Goal: Task Accomplishment & Management: Use online tool/utility

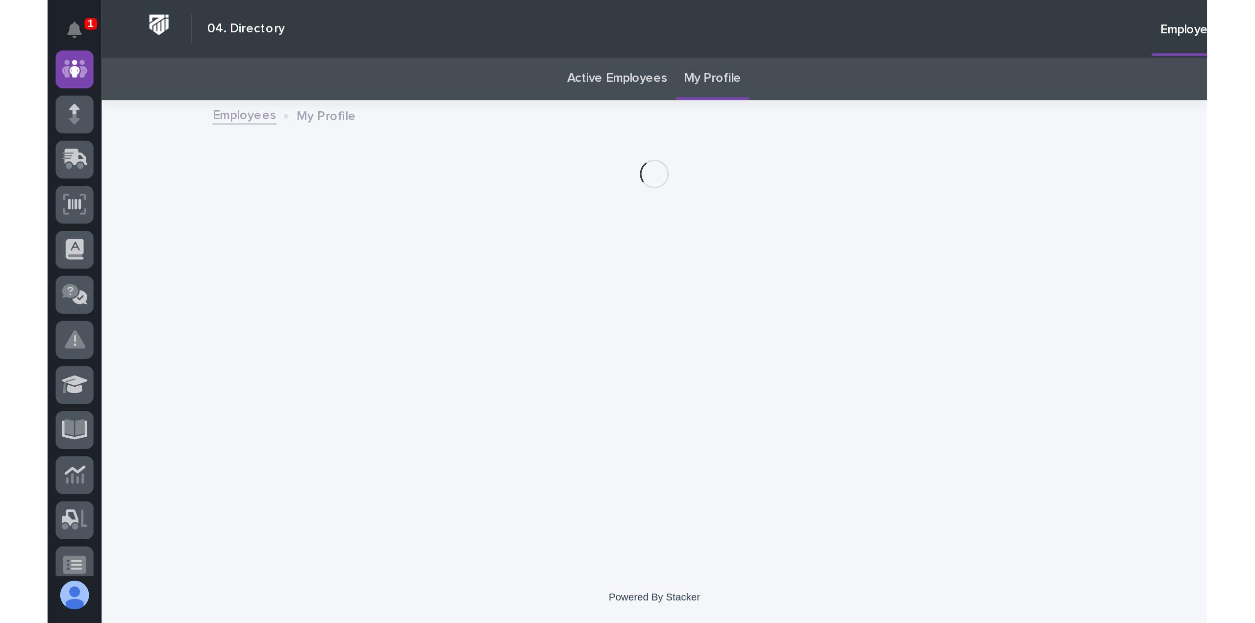
scroll to position [22, 0]
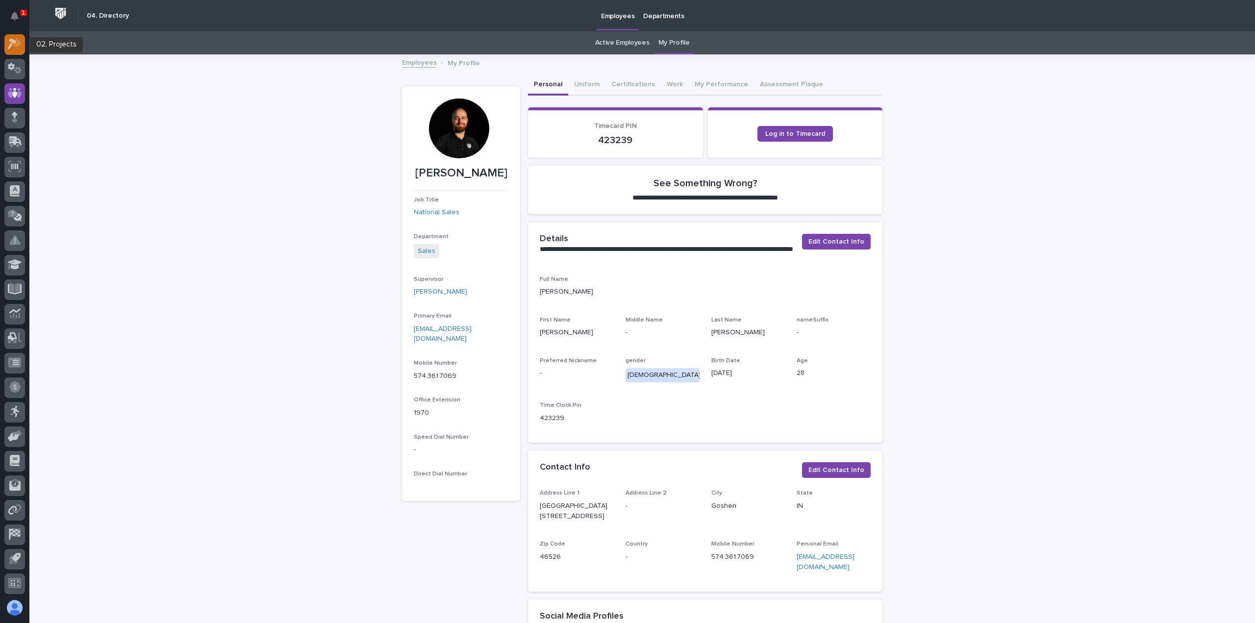
click at [19, 47] on icon at bounding box center [15, 43] width 14 height 11
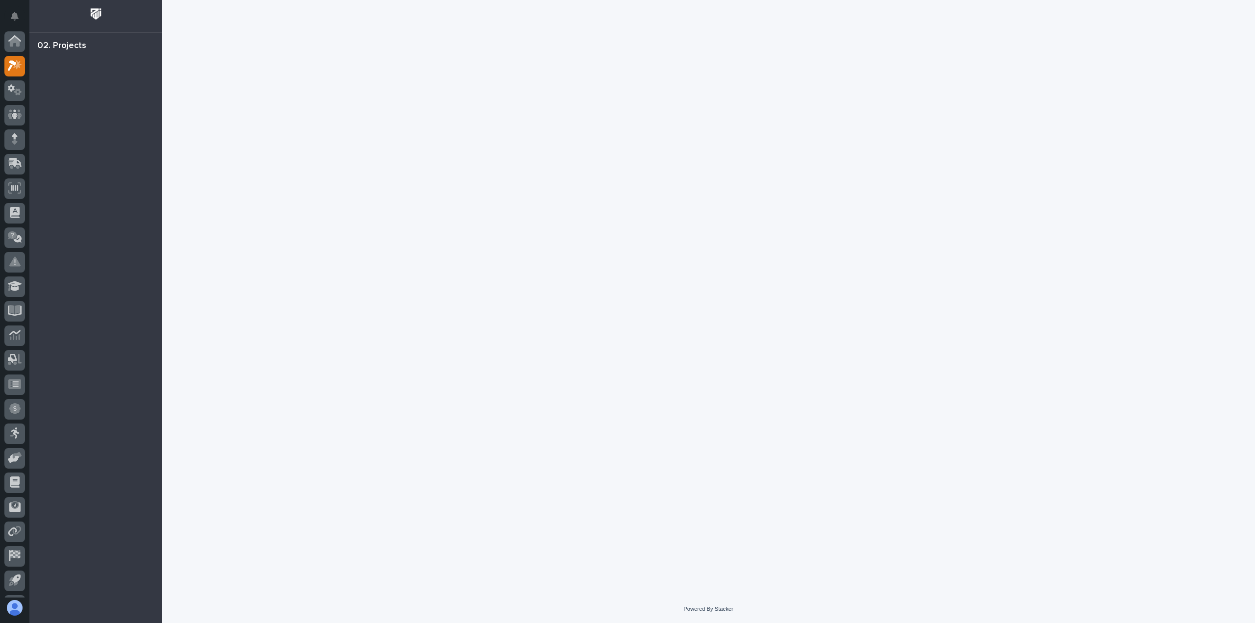
scroll to position [22, 0]
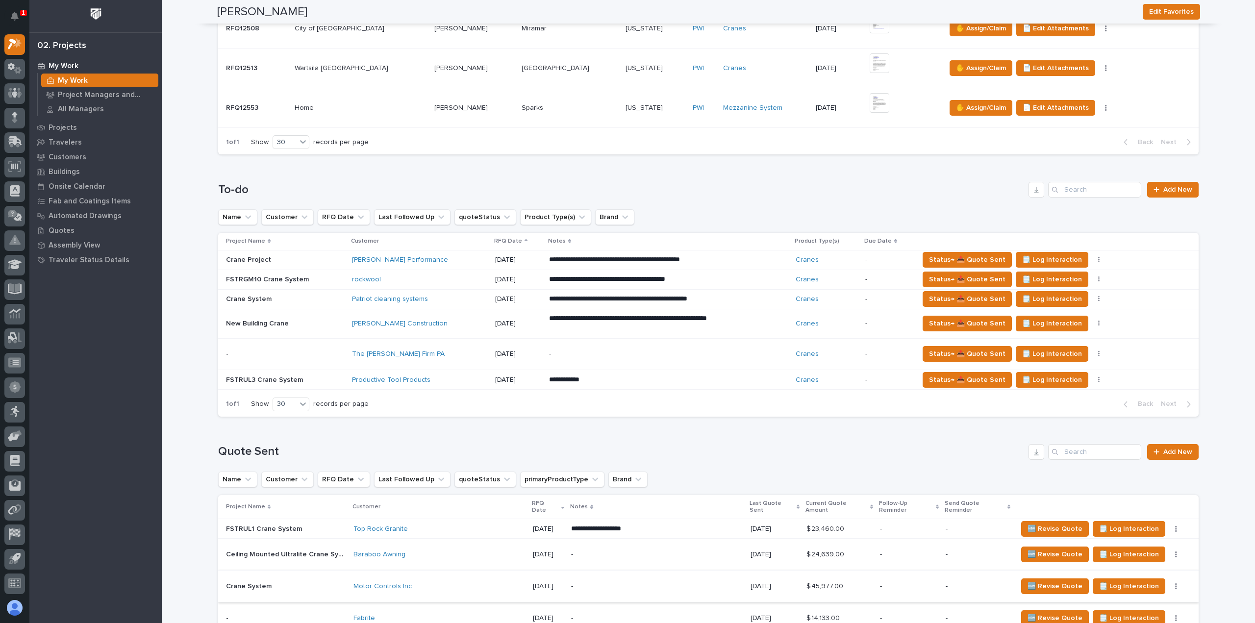
scroll to position [637, 0]
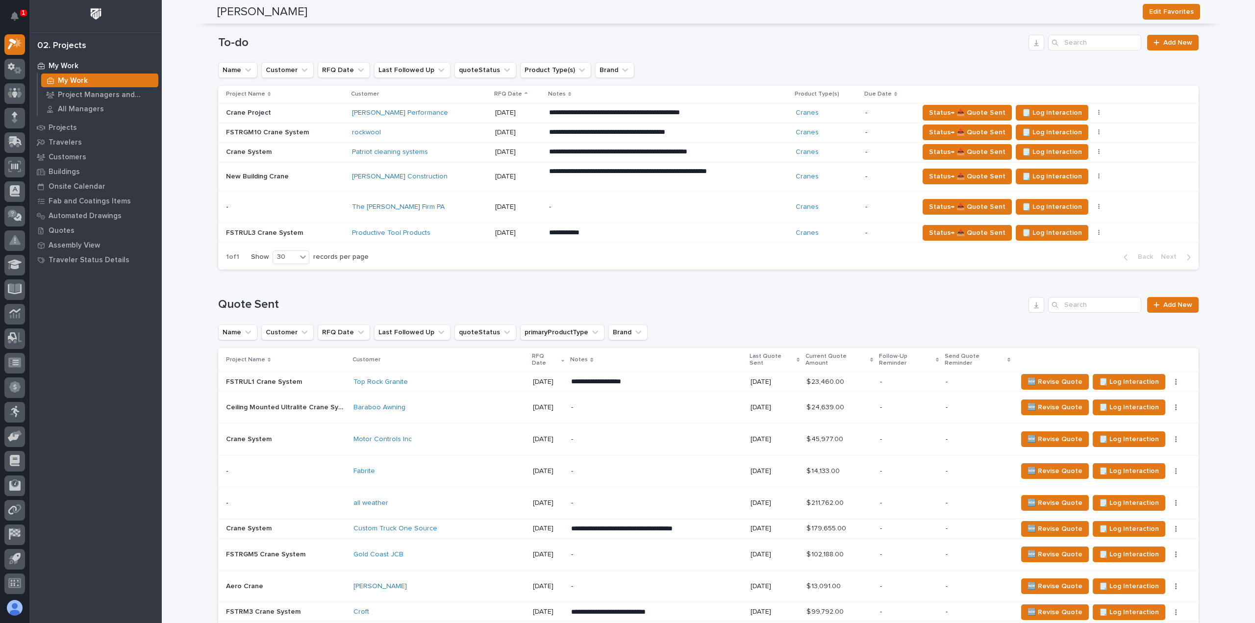
click at [437, 338] on div "Motor Controls Inc" at bounding box center [439, 439] width 172 height 8
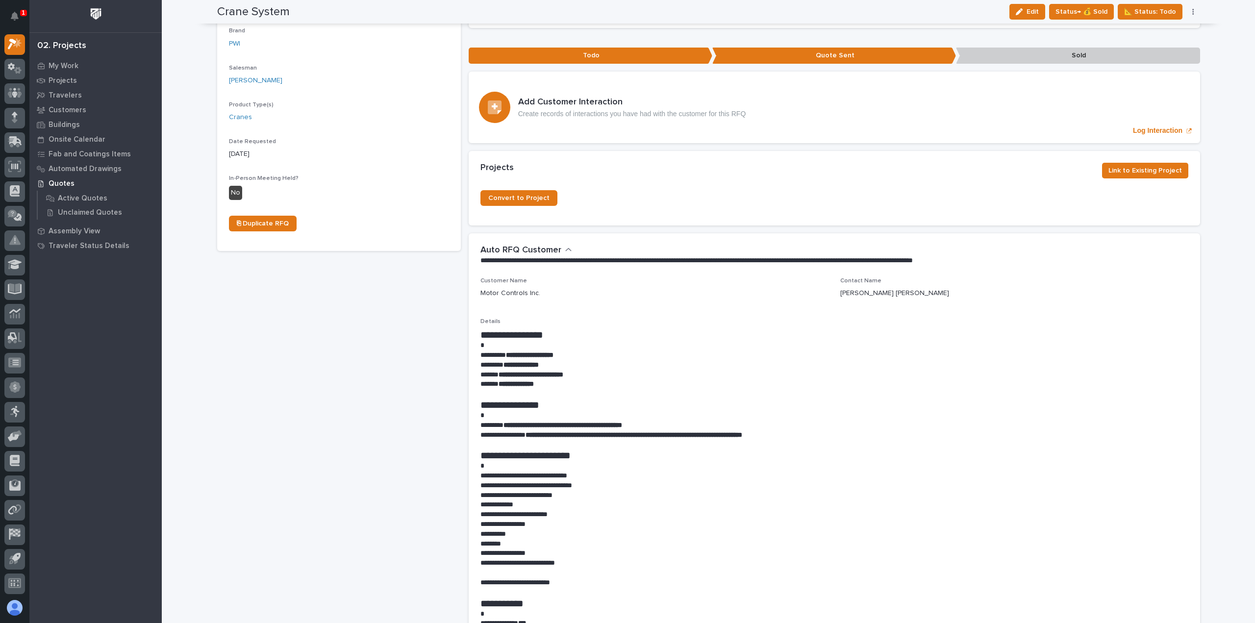
scroll to position [294, 0]
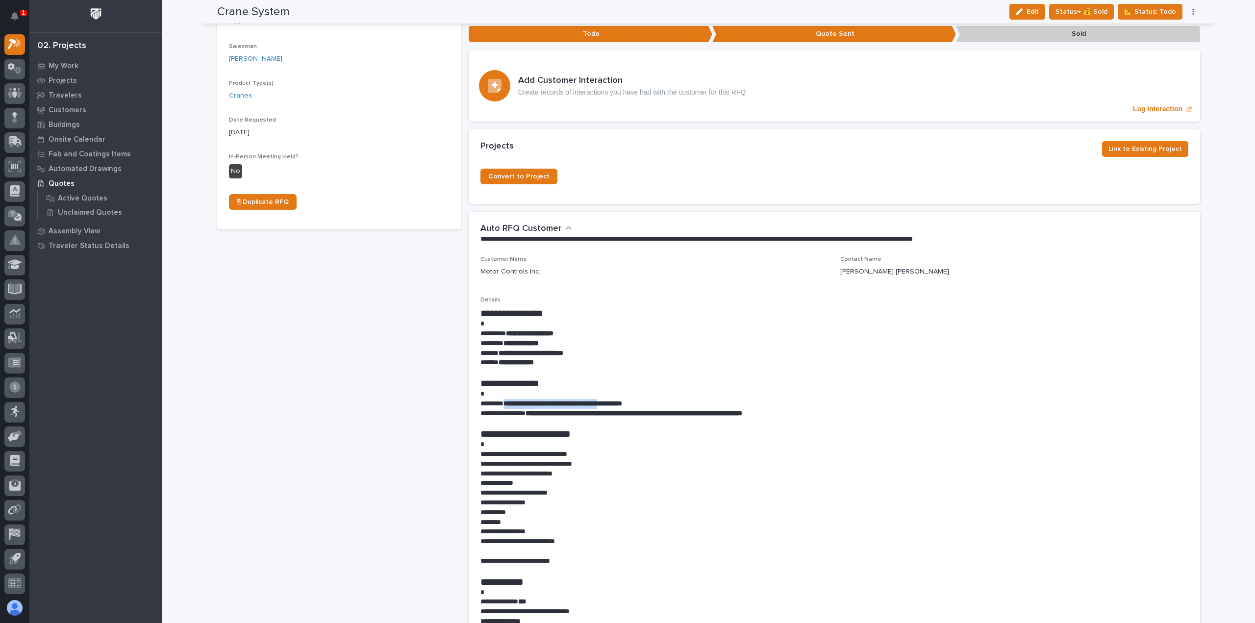
drag, startPoint x: 626, startPoint y: 378, endPoint x: 505, endPoint y: 376, distance: 120.1
click at [505, 338] on strong "**********" at bounding box center [562, 403] width 119 height 7
copy strong "**********"
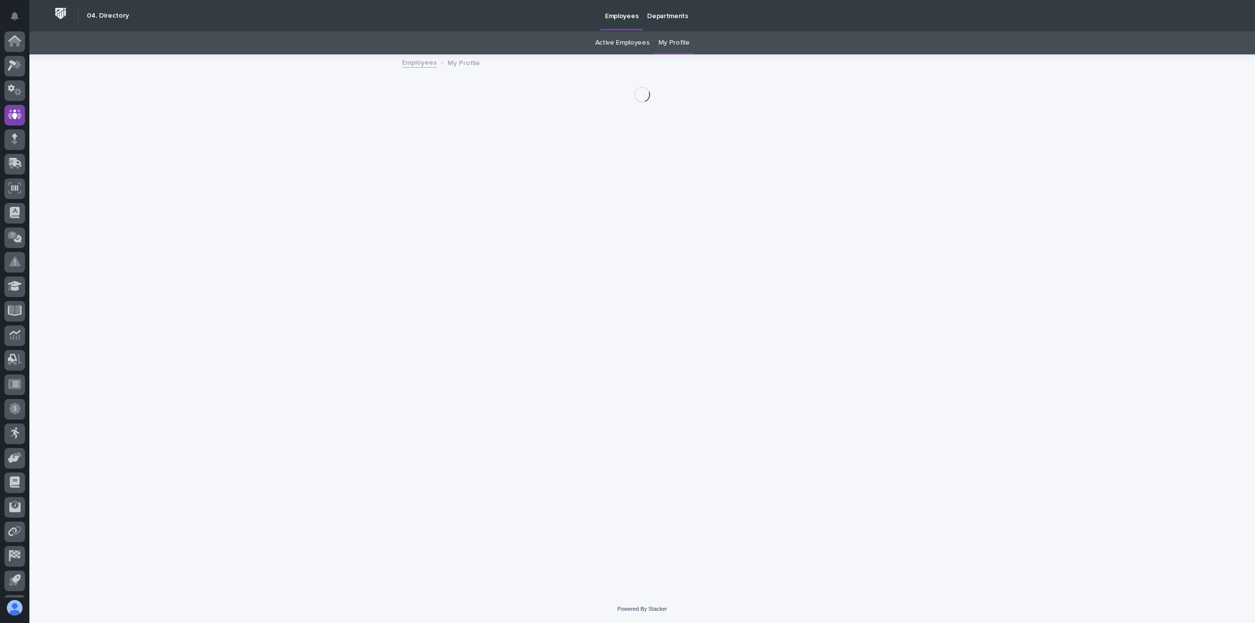
scroll to position [22, 0]
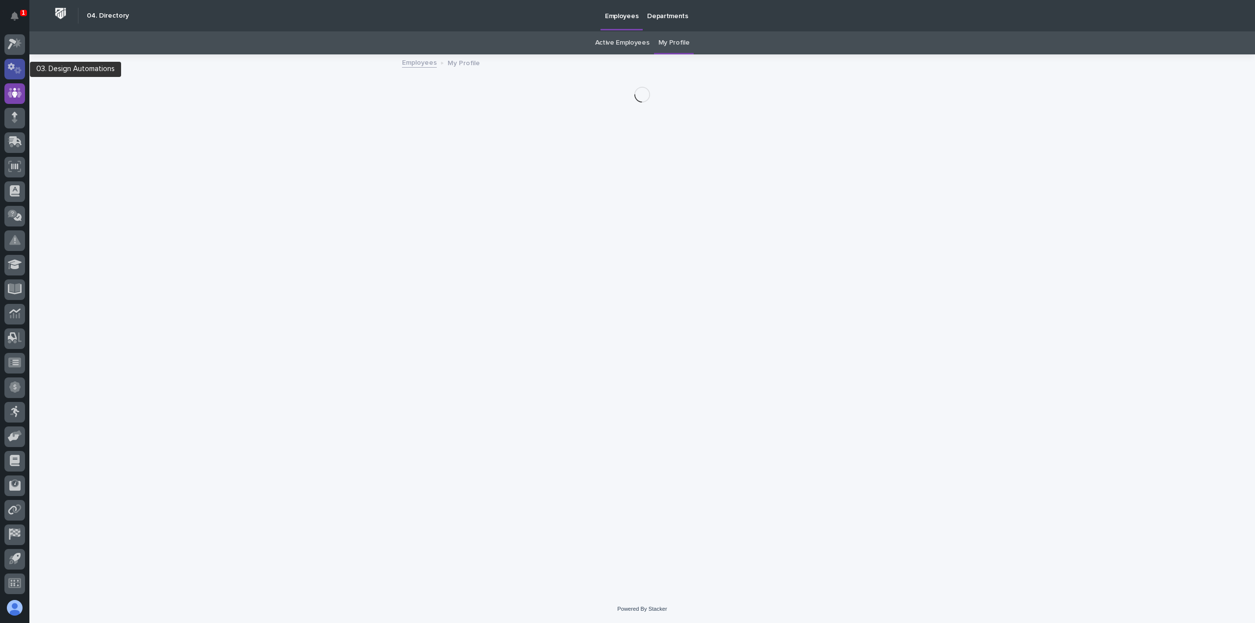
click at [10, 67] on icon at bounding box center [11, 66] width 7 height 7
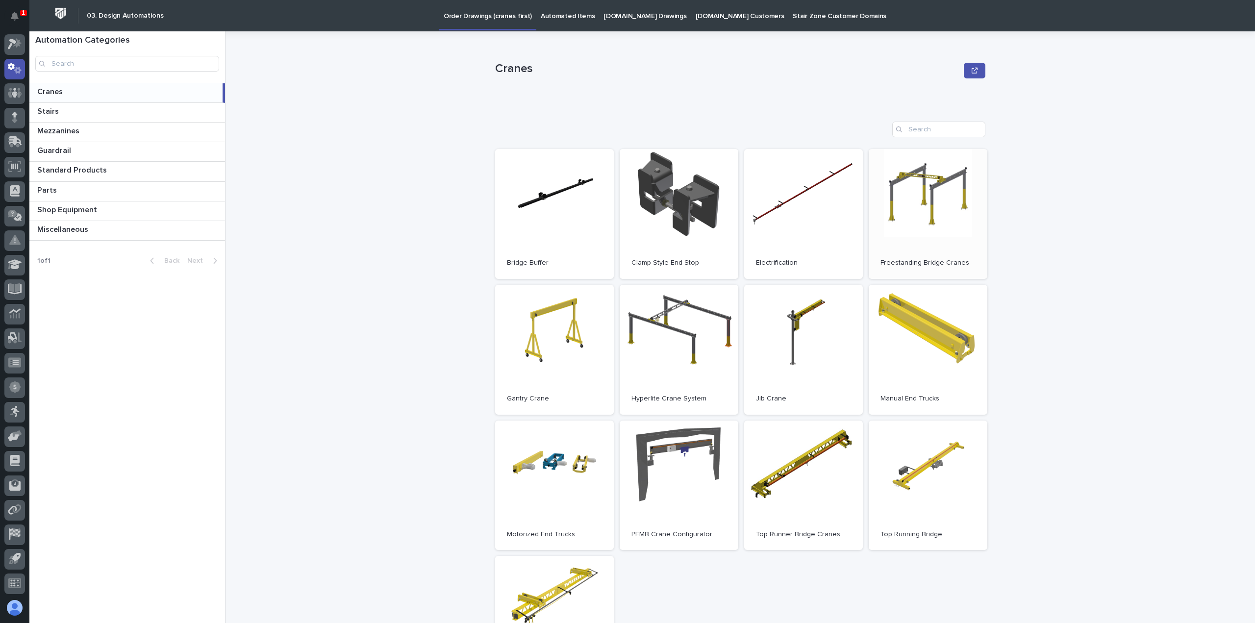
click at [929, 220] on link "Open" at bounding box center [928, 214] width 119 height 130
click at [12, 141] on icon at bounding box center [15, 140] width 13 height 9
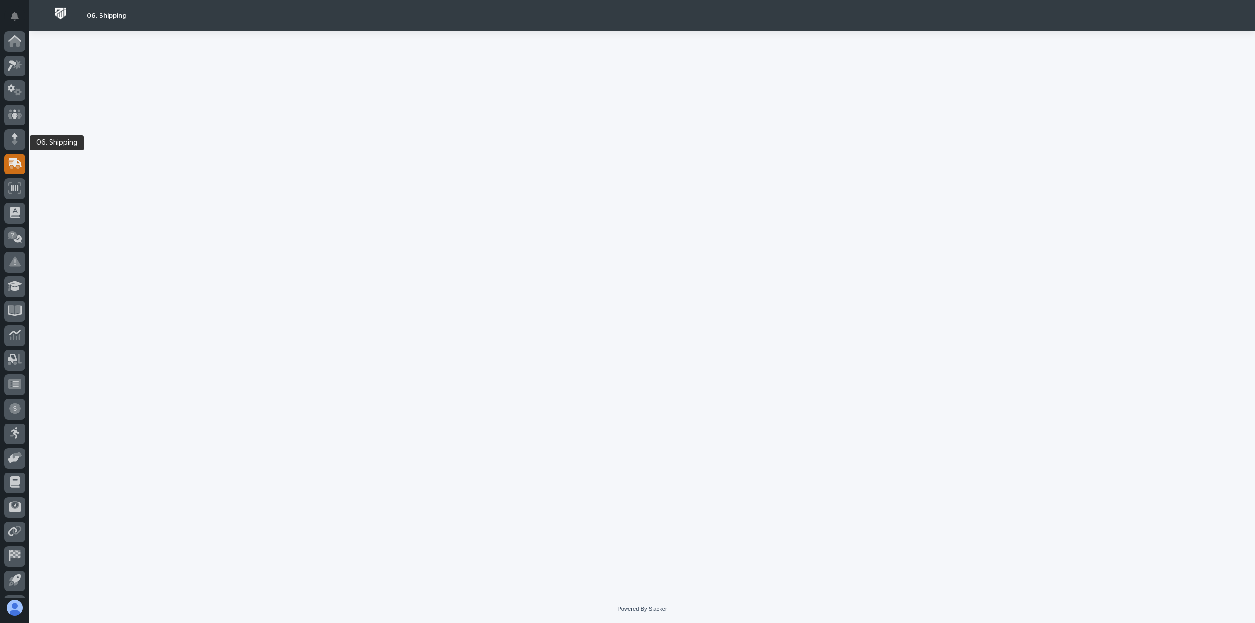
scroll to position [22, 0]
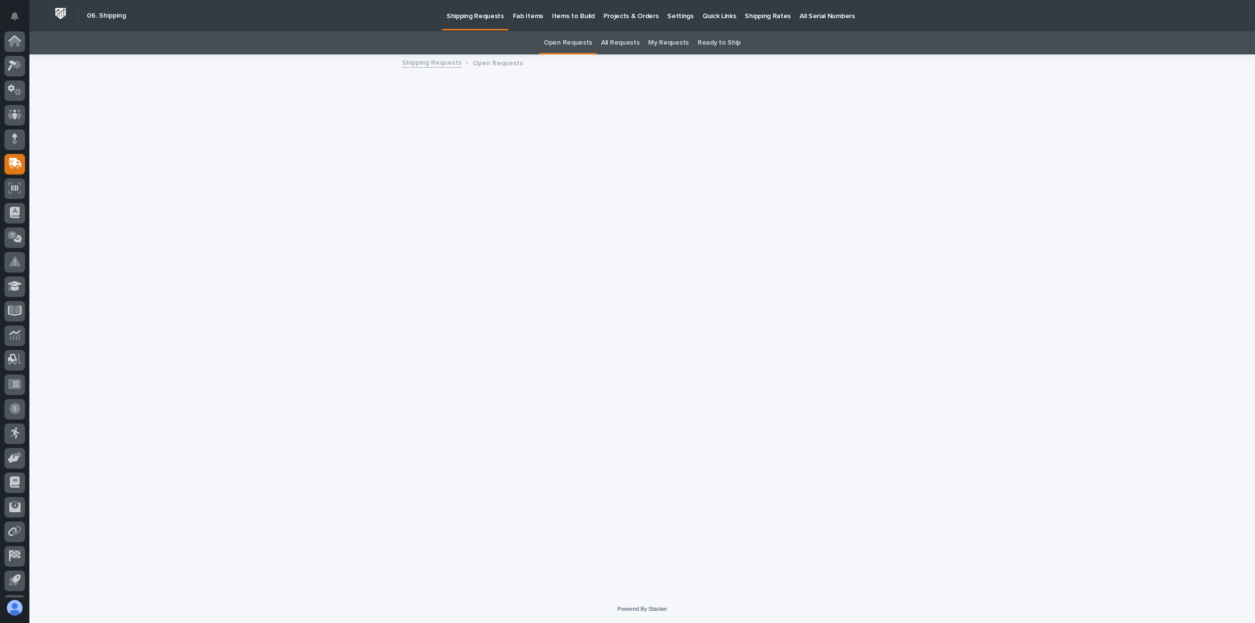
scroll to position [22, 0]
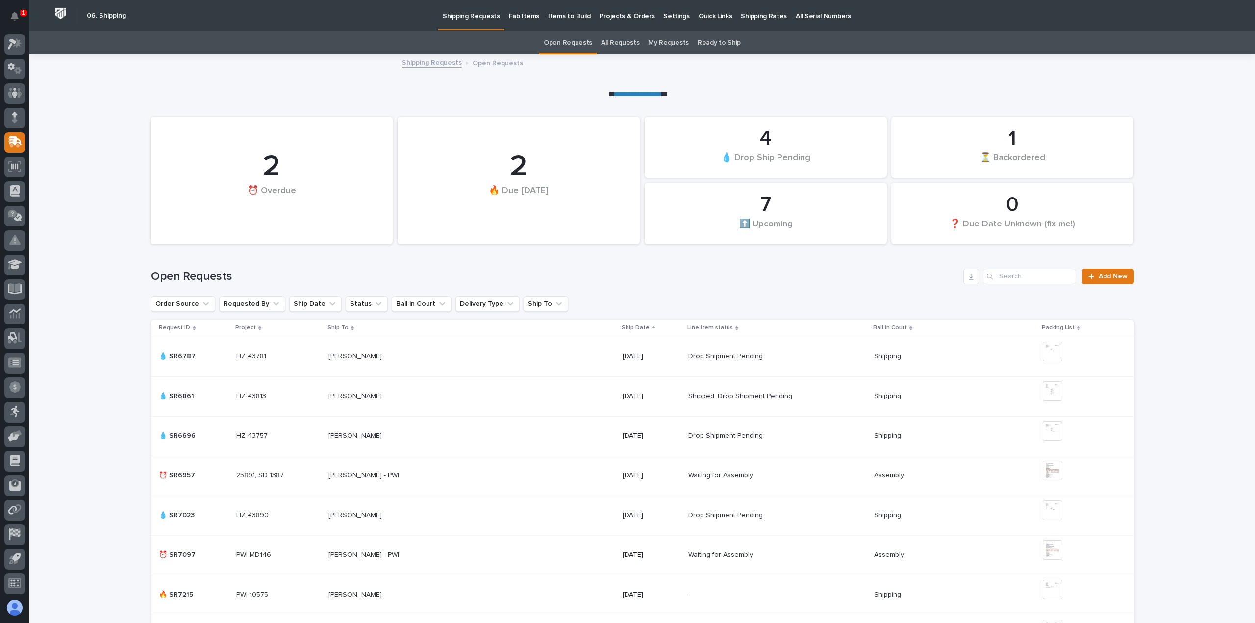
click at [751, 13] on p "Shipping Rates" at bounding box center [764, 10] width 46 height 21
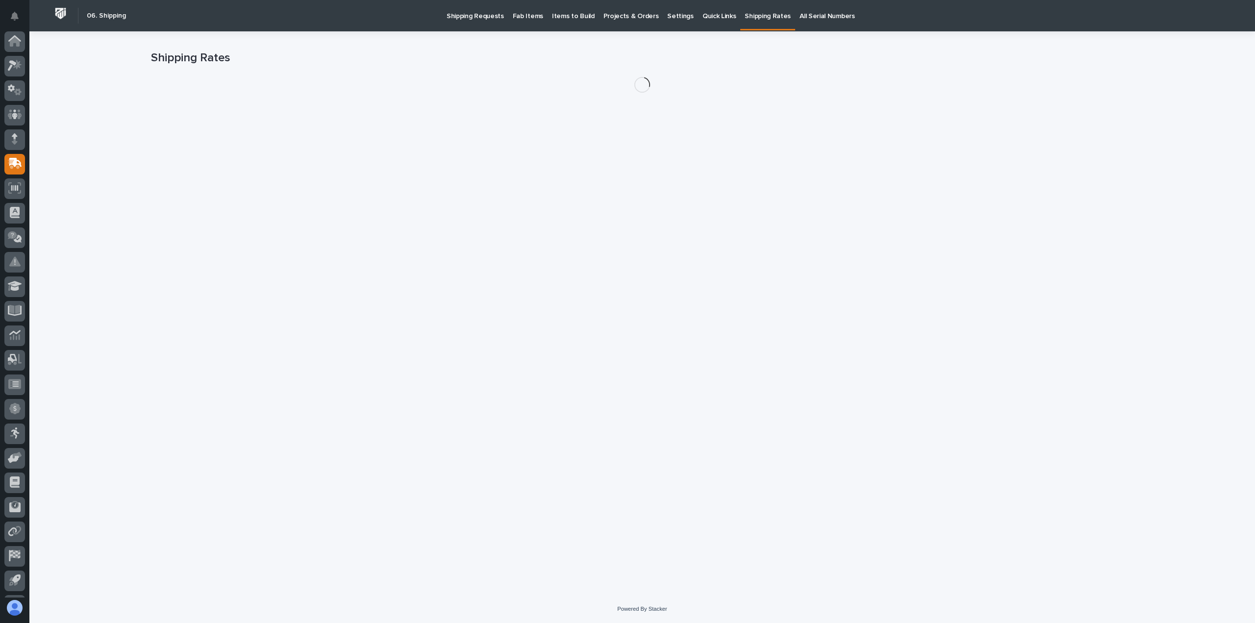
scroll to position [22, 0]
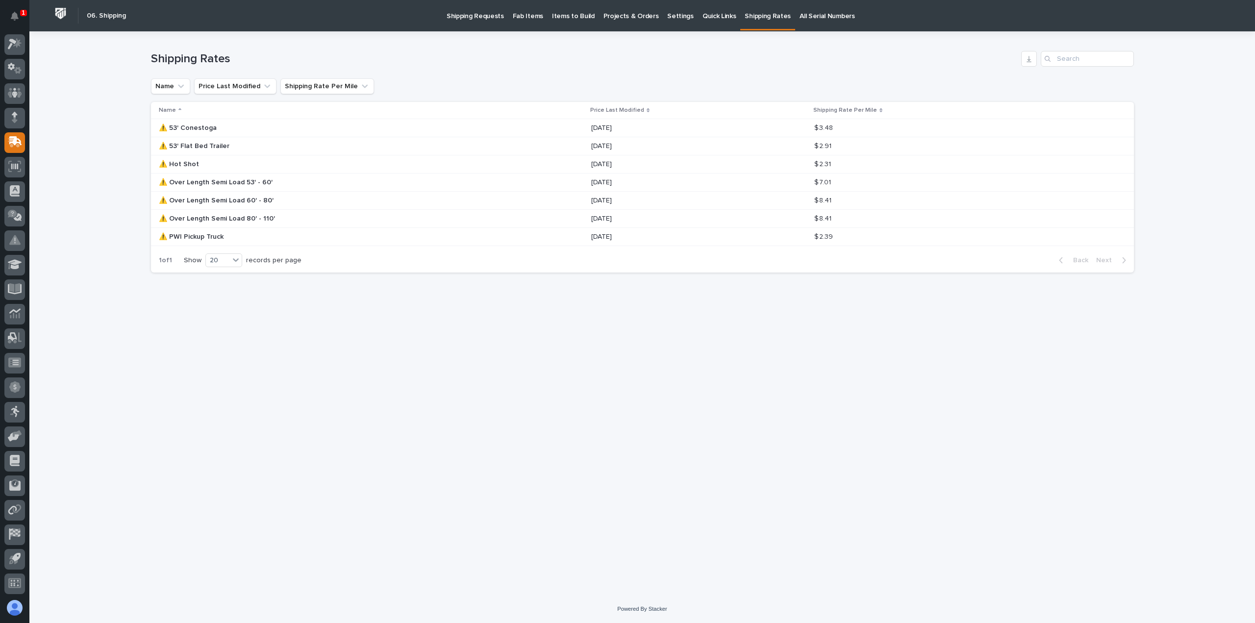
click at [408, 353] on div "Loading... Saving… Loading... Saving… Shipping Rates Name Price Last Modified S…" at bounding box center [642, 300] width 993 height 539
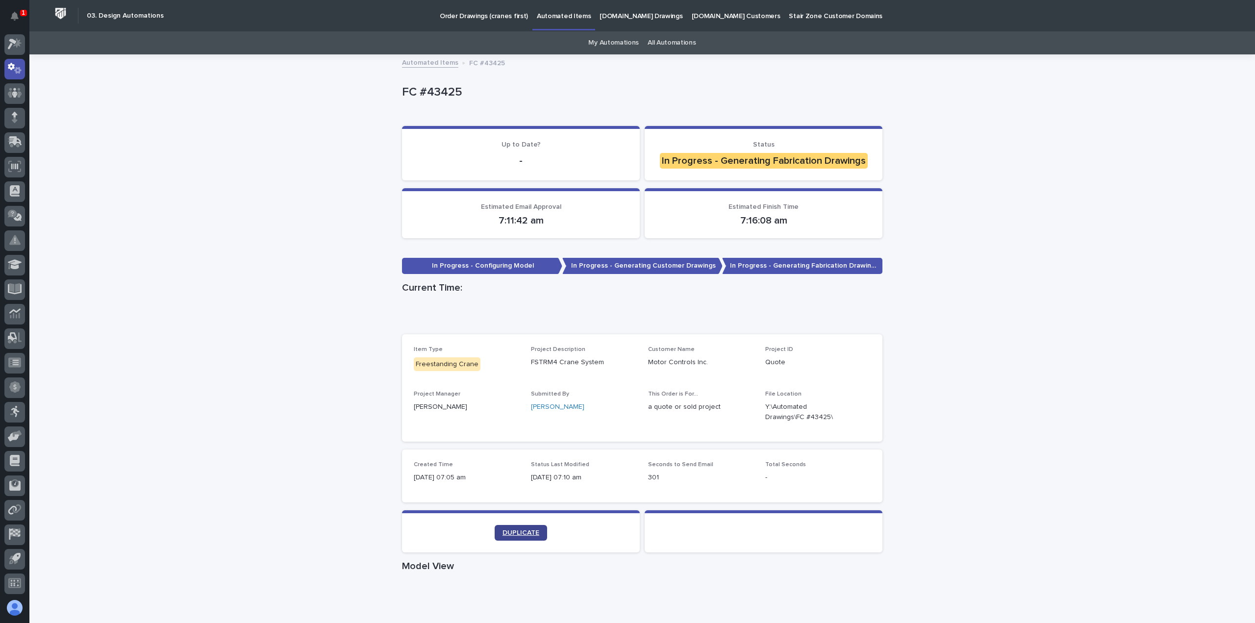
click at [503, 529] on span "DUPLICATE" at bounding box center [520, 532] width 37 height 7
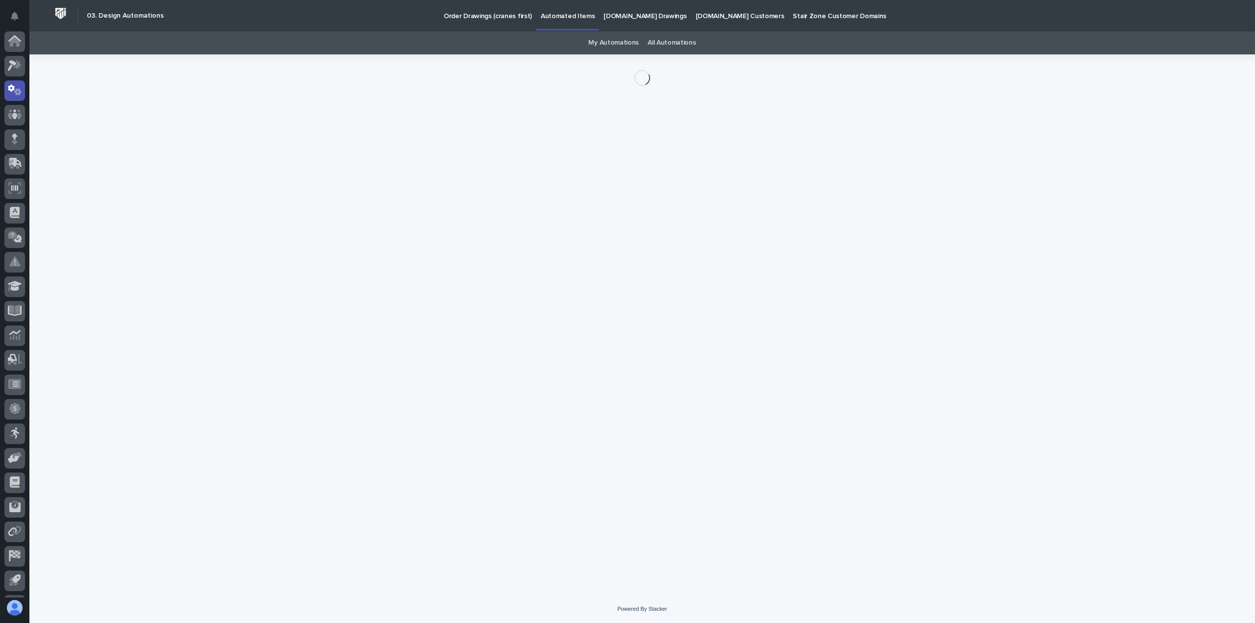
scroll to position [22, 0]
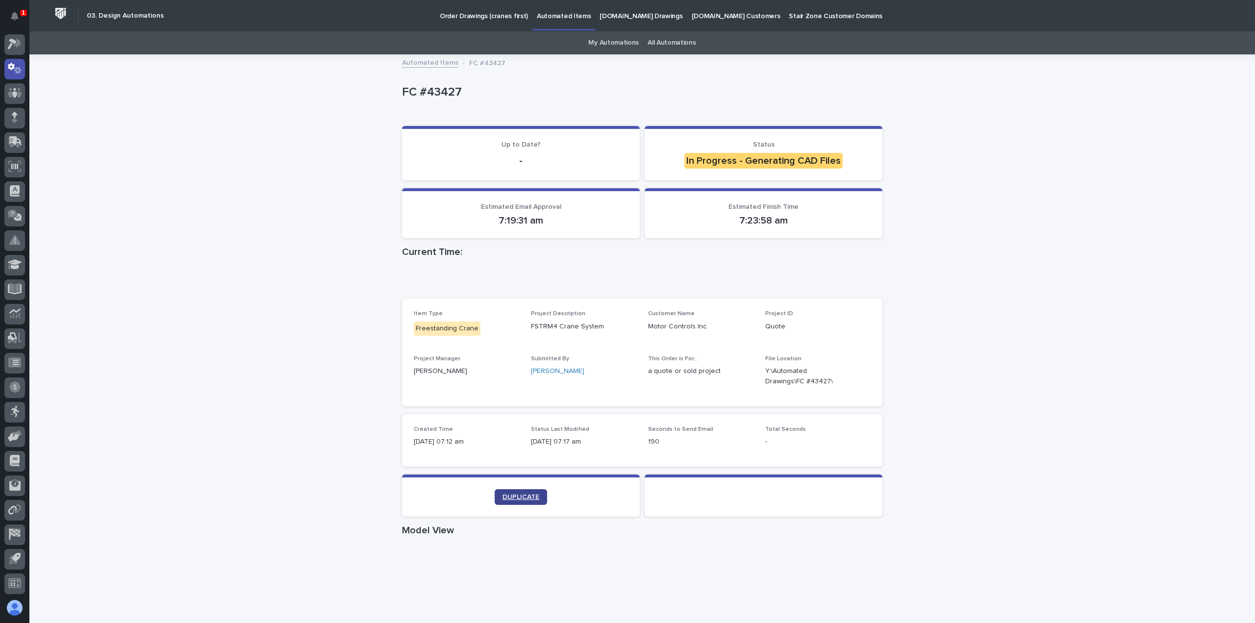
click at [534, 499] on span "DUPLICATE" at bounding box center [520, 497] width 37 height 7
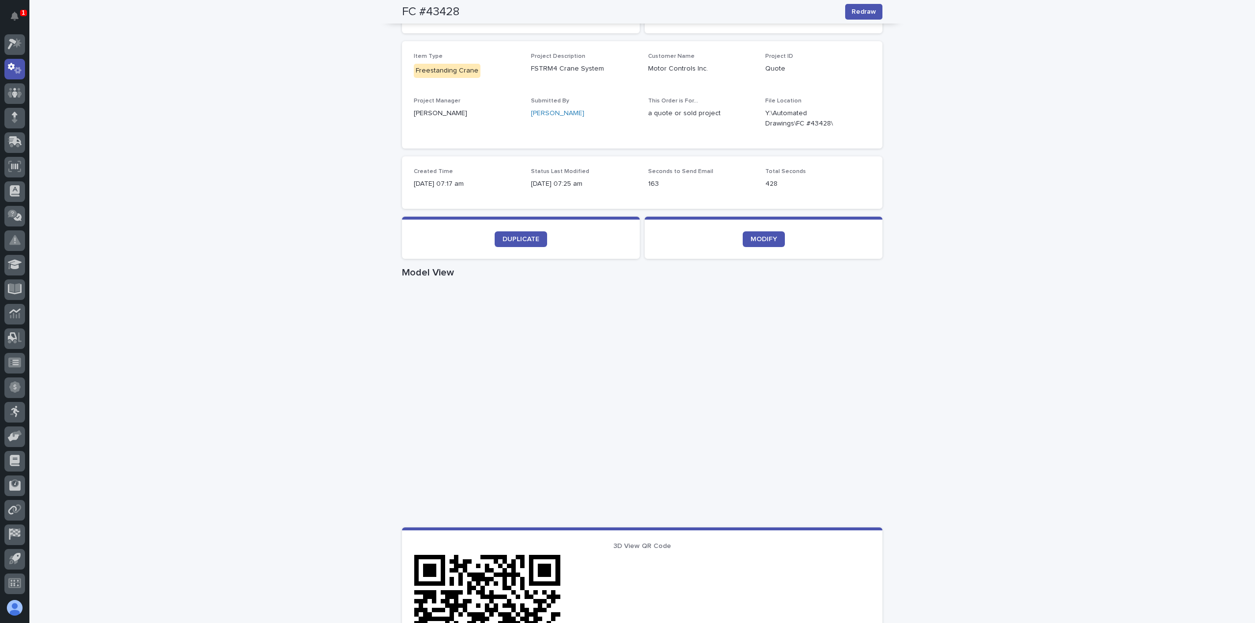
scroll to position [49, 0]
